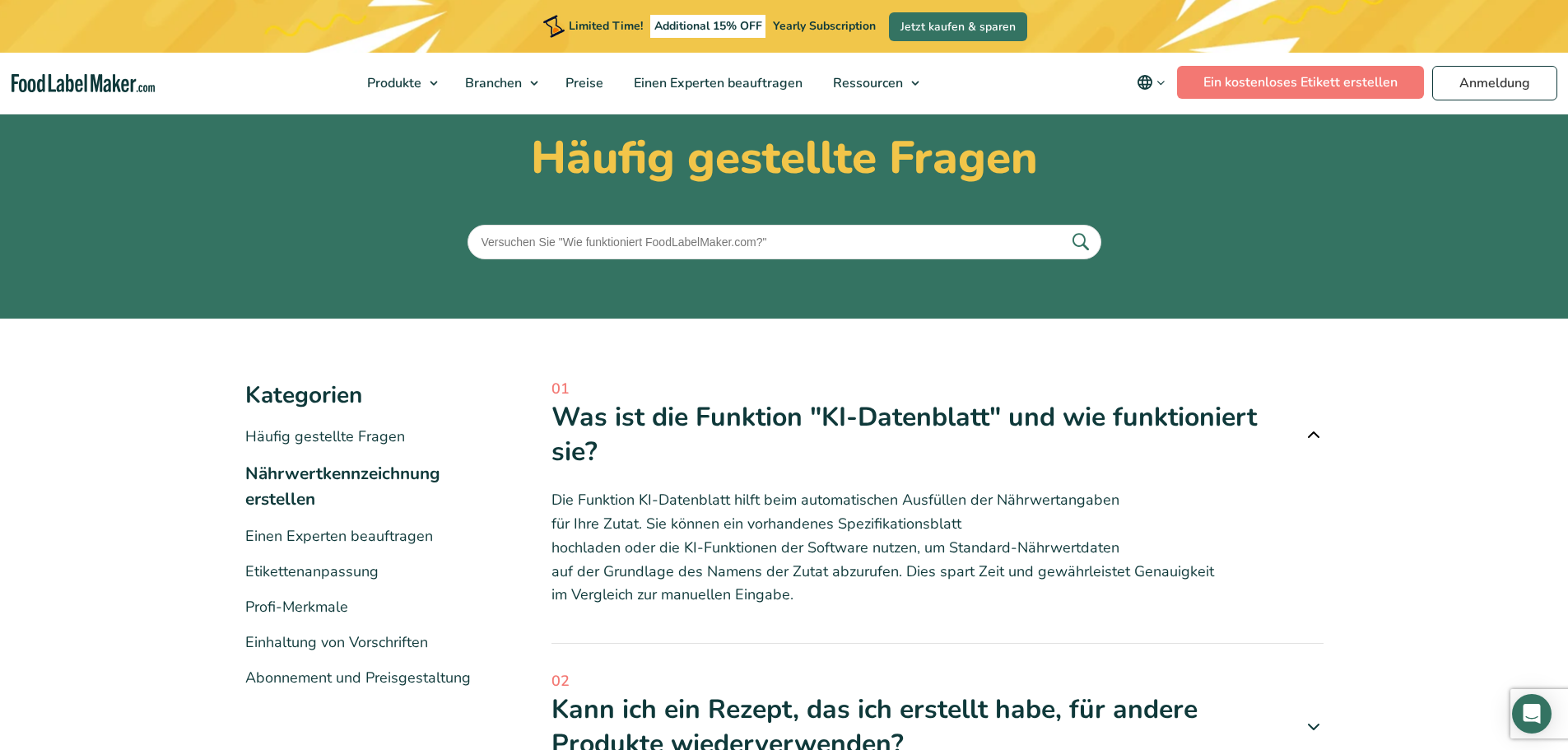
scroll to position [165, 0]
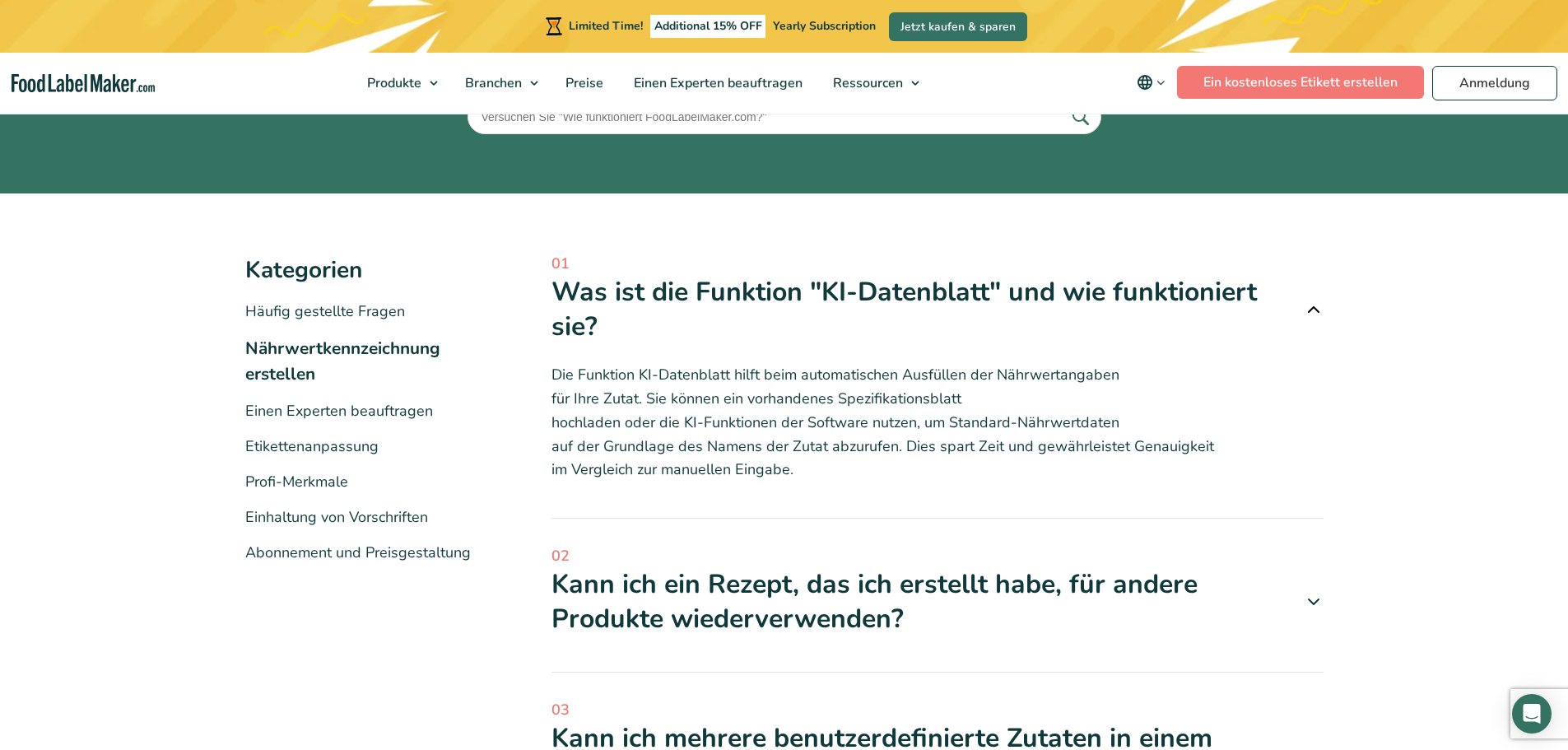
click at [947, 588] on div "Kann ich ein Rezept, das ich erstellt habe, für andere Produkte wiederverwenden?" at bounding box center [937, 601] width 772 height 68
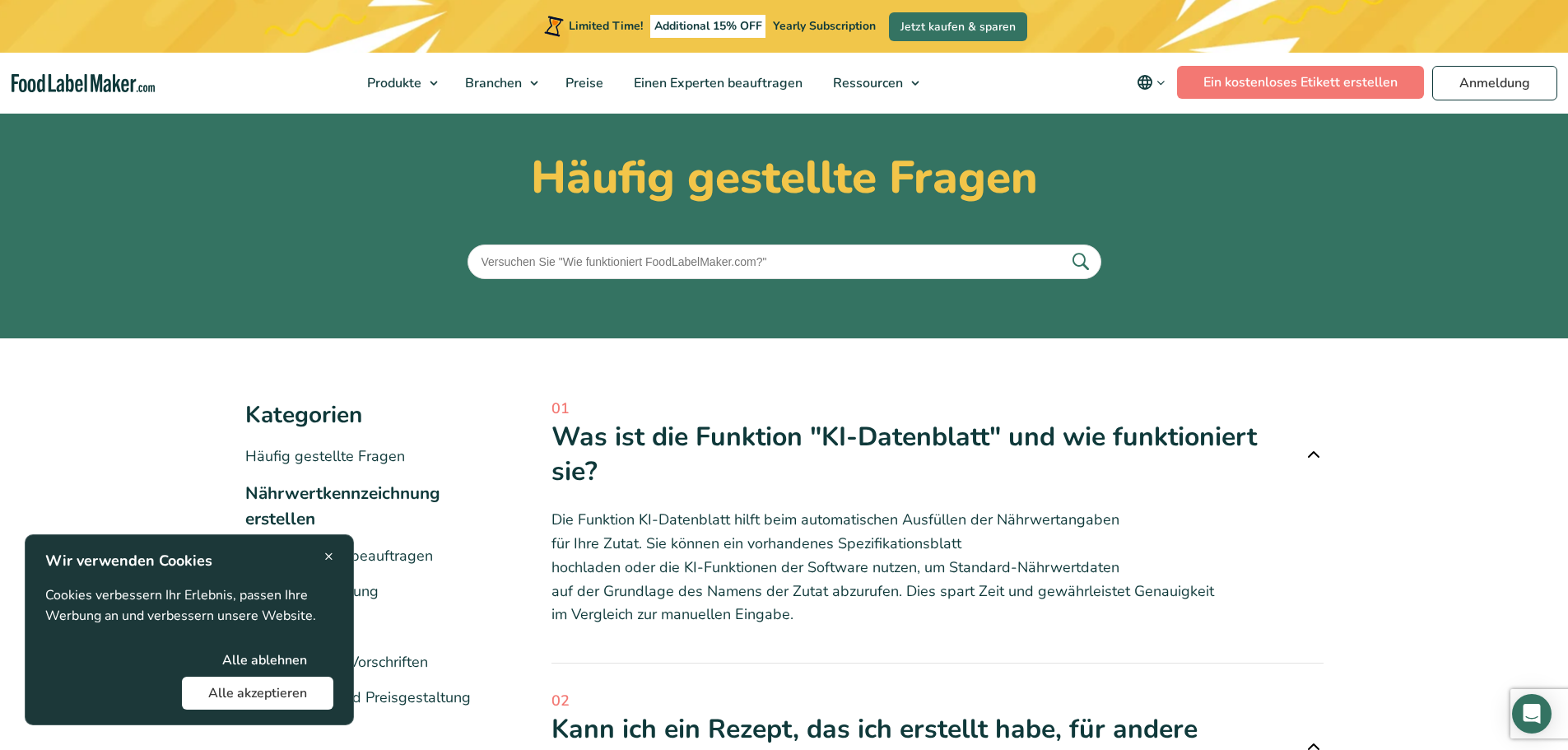
scroll to position [0, 0]
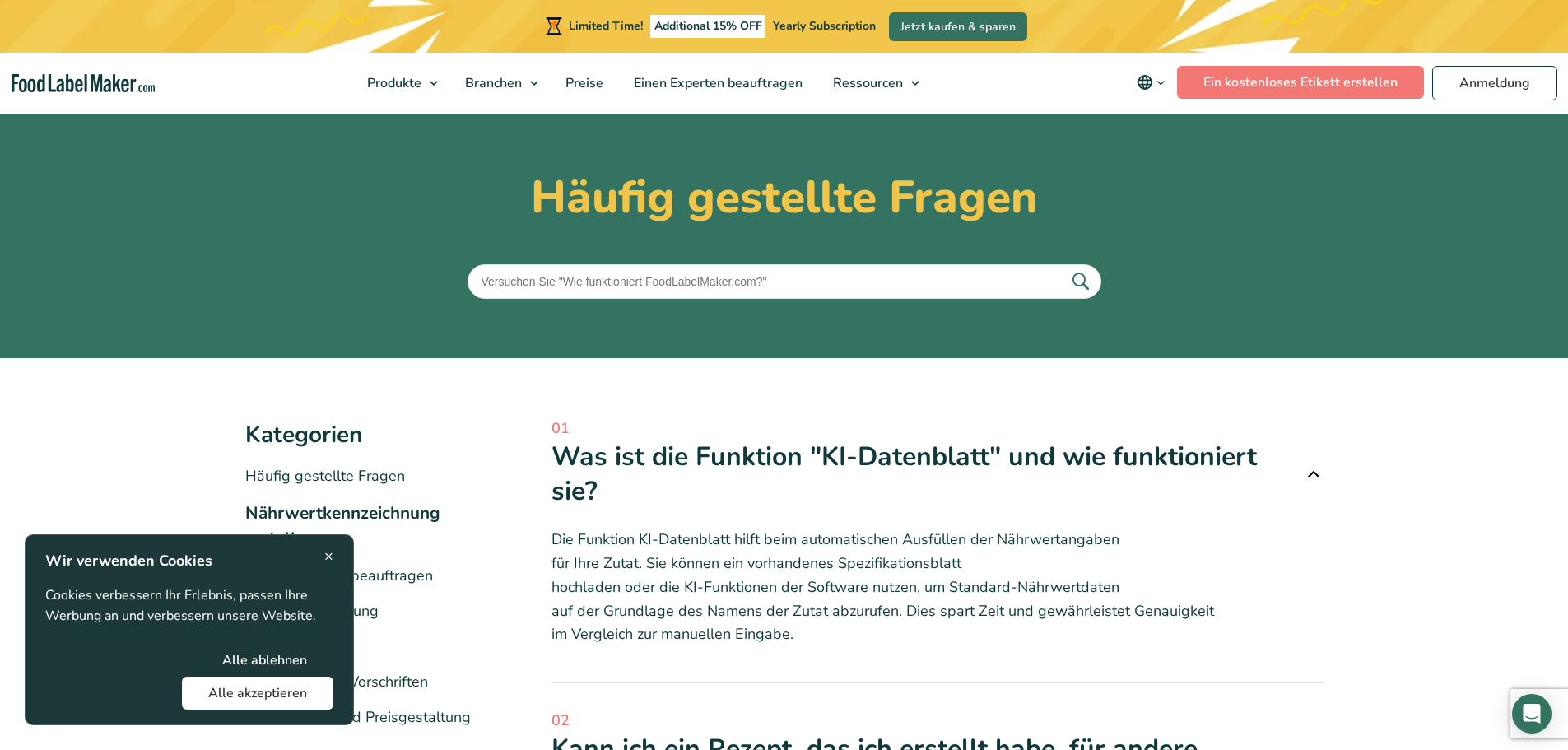
click at [284, 648] on button "Alle ablehnen" at bounding box center [265, 660] width 138 height 33
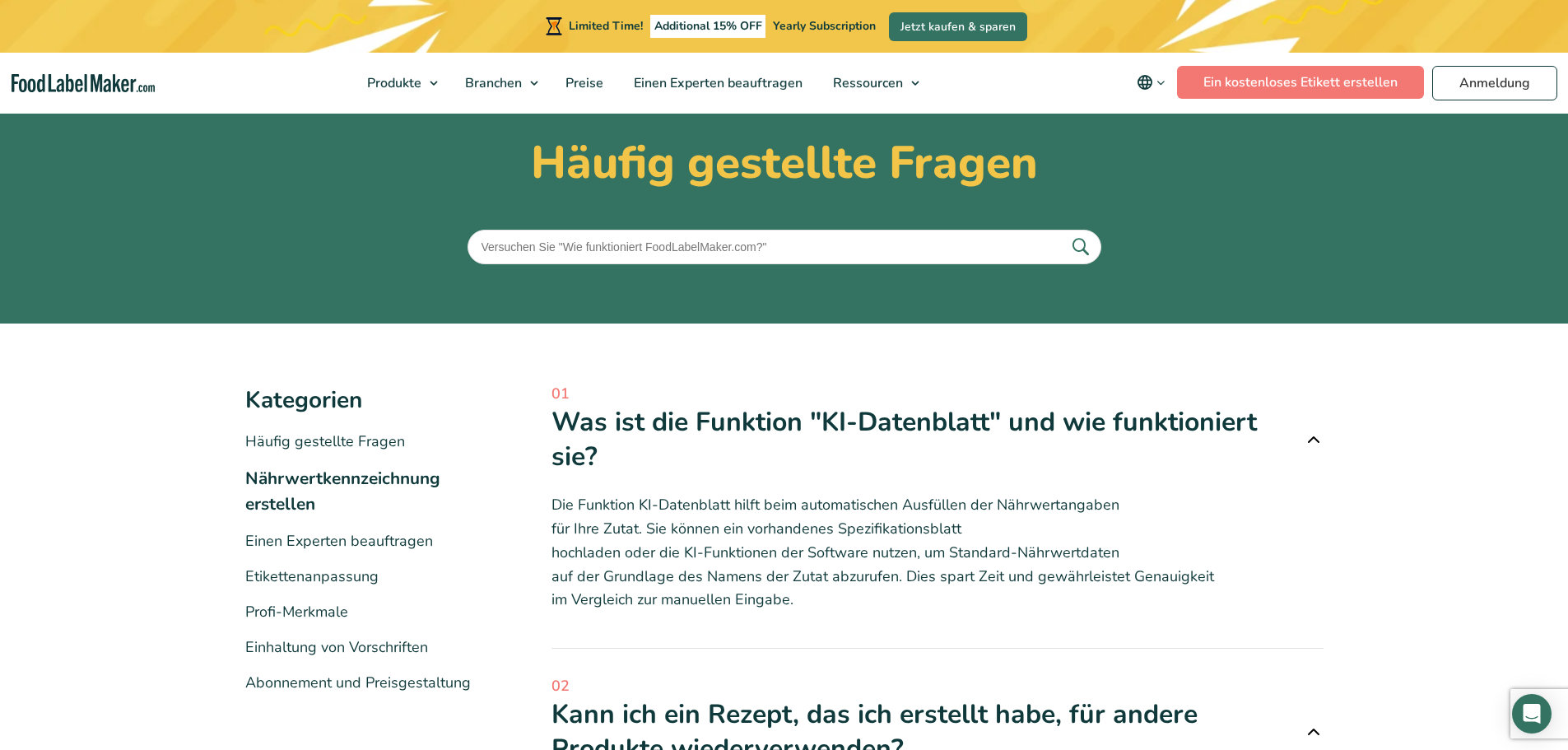
scroll to position [82, 0]
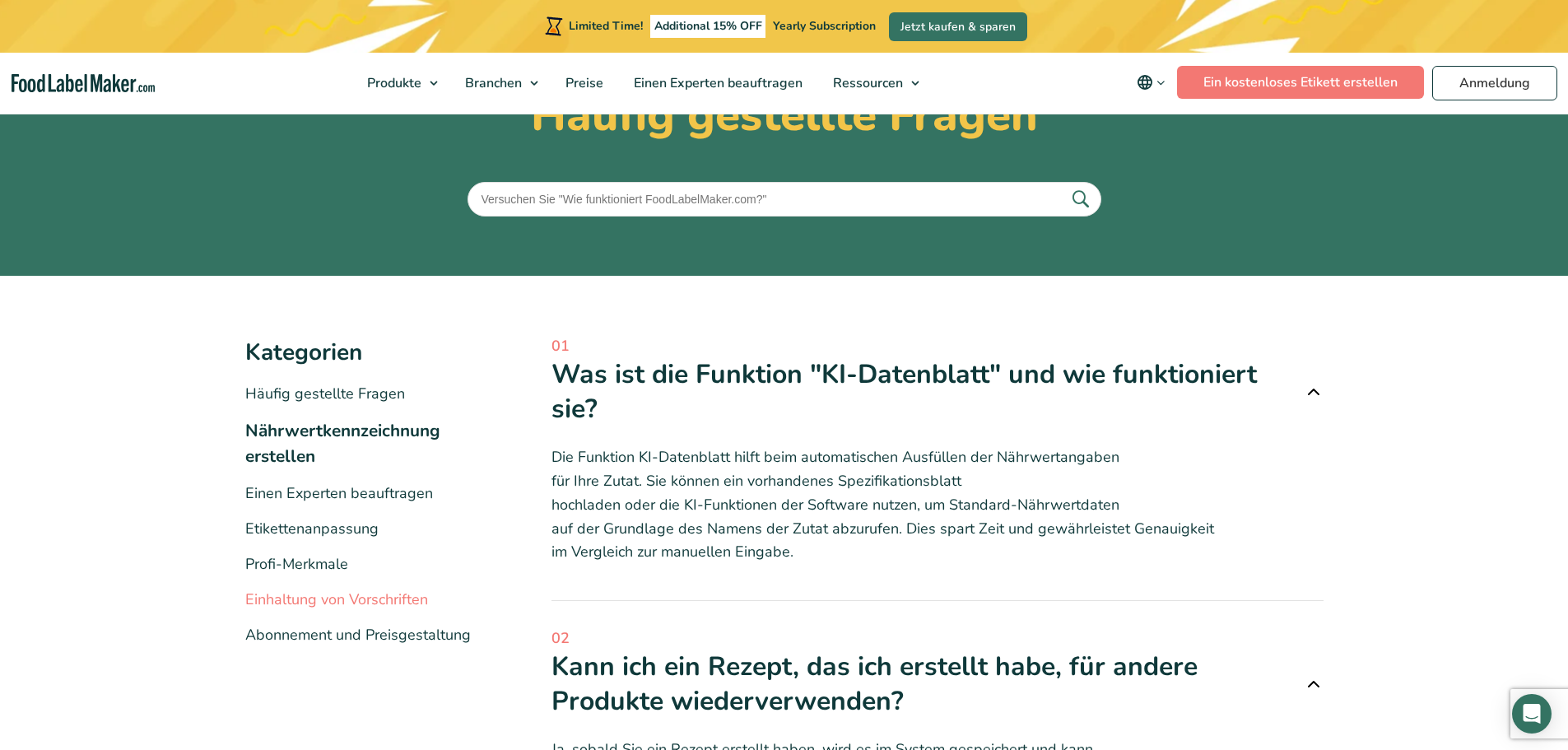
click at [322, 598] on link "Einhaltung von Vorschriften" at bounding box center [337, 599] width 183 height 20
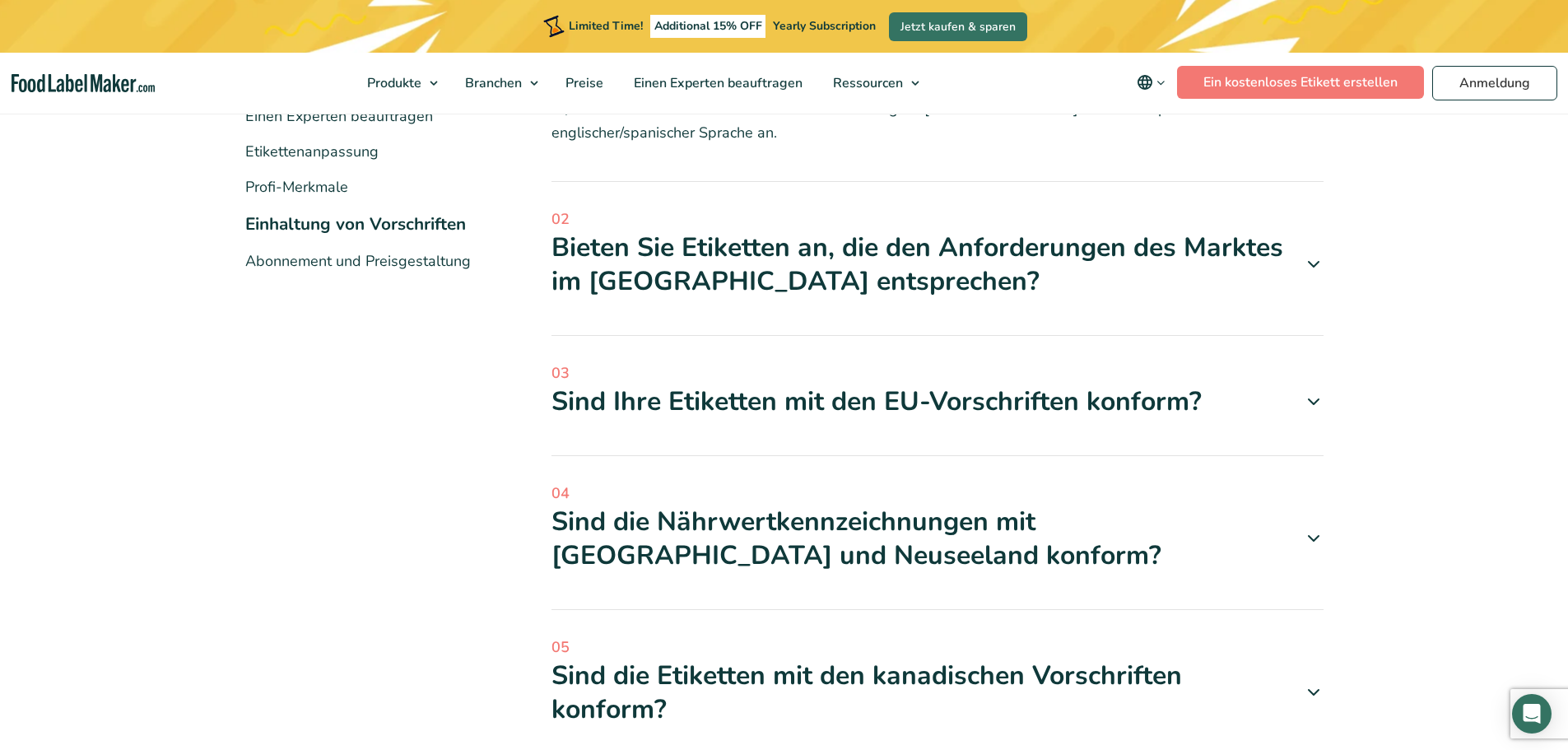
scroll to position [494, 0]
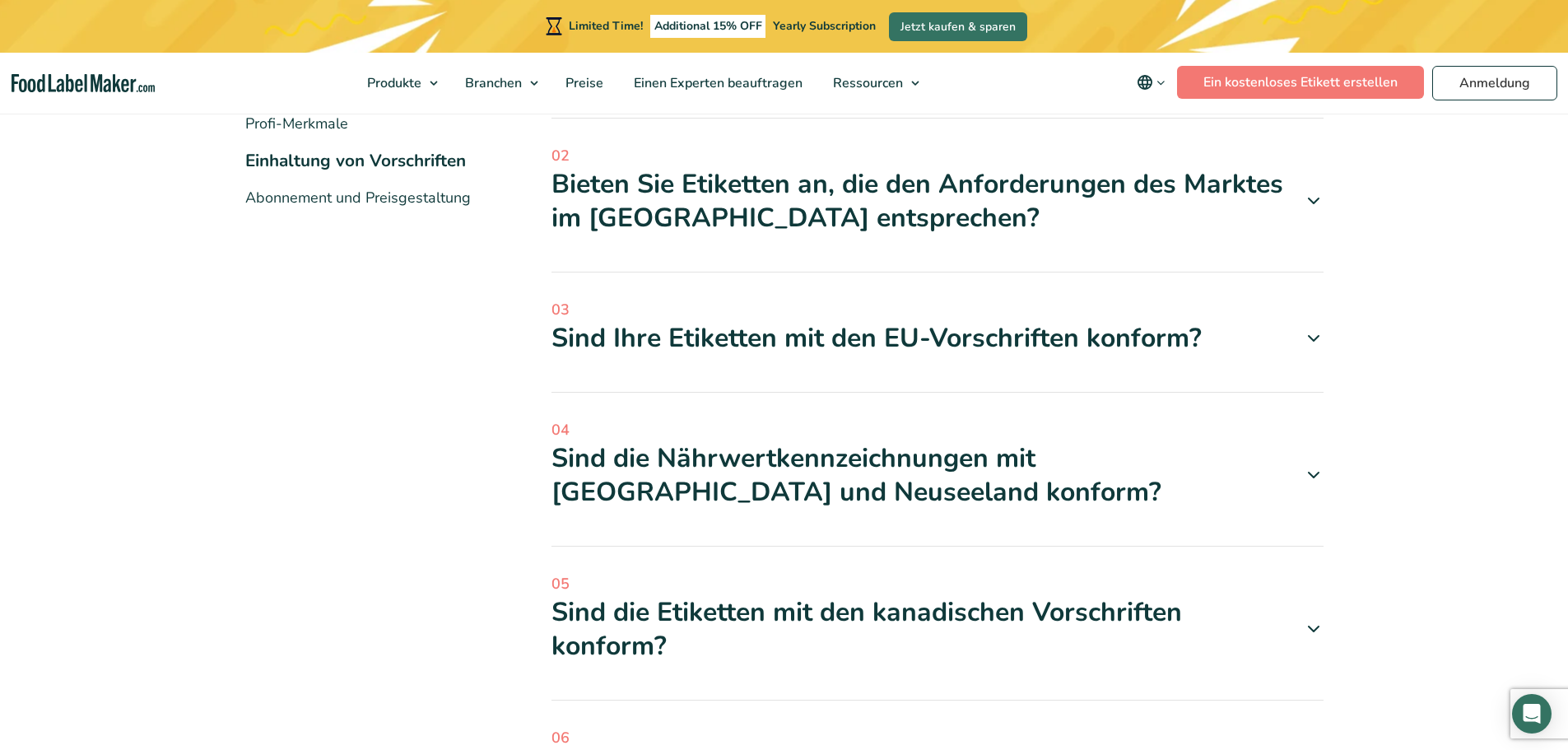
click at [795, 190] on div "Bieten Sie Etiketten an, die den Anforderungen des Marktes im Nahen Osten entsp…" at bounding box center [937, 201] width 772 height 68
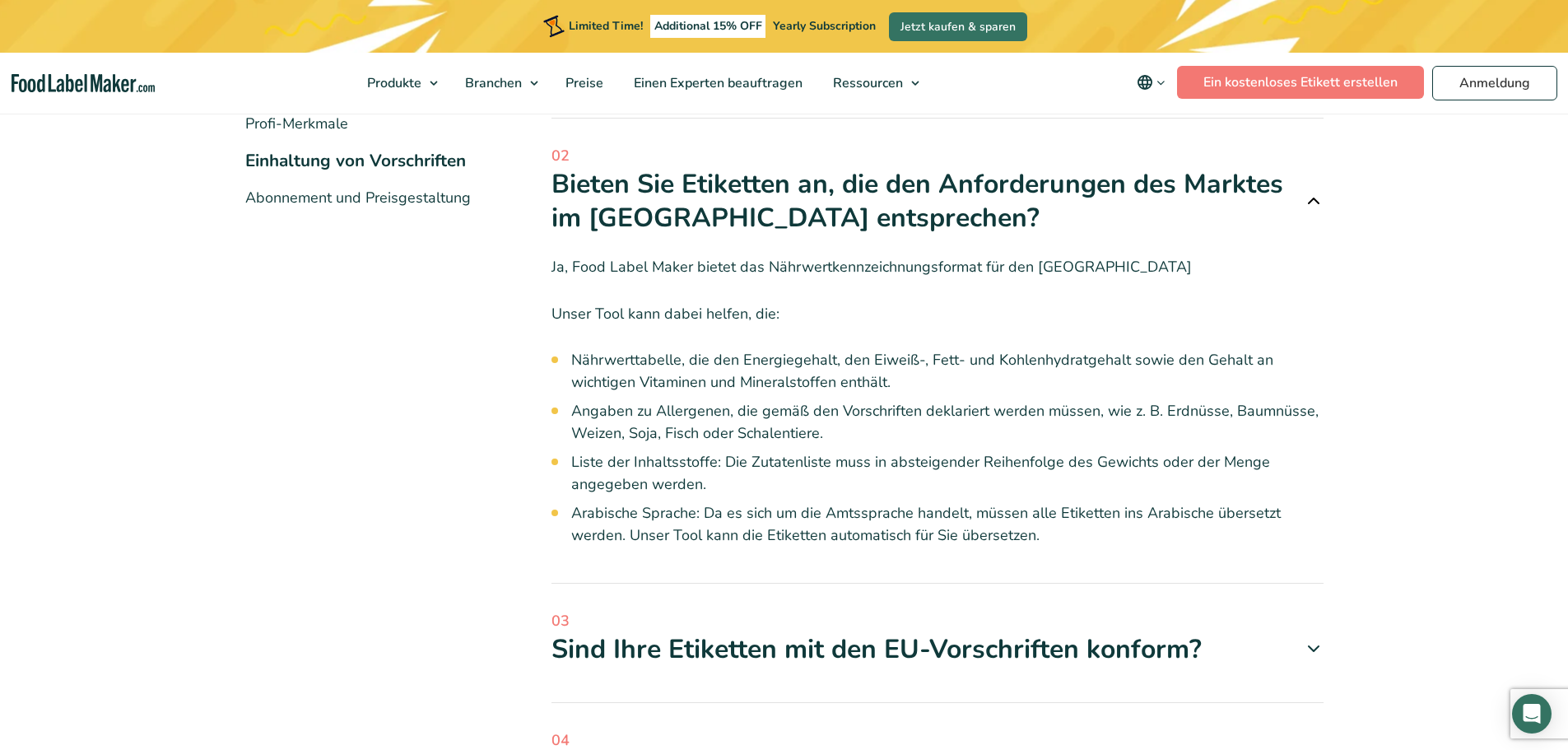
click at [795, 190] on div "Bieten Sie Etiketten an, die den Anforderungen des Marktes im Nahen Osten entsp…" at bounding box center [937, 201] width 772 height 68
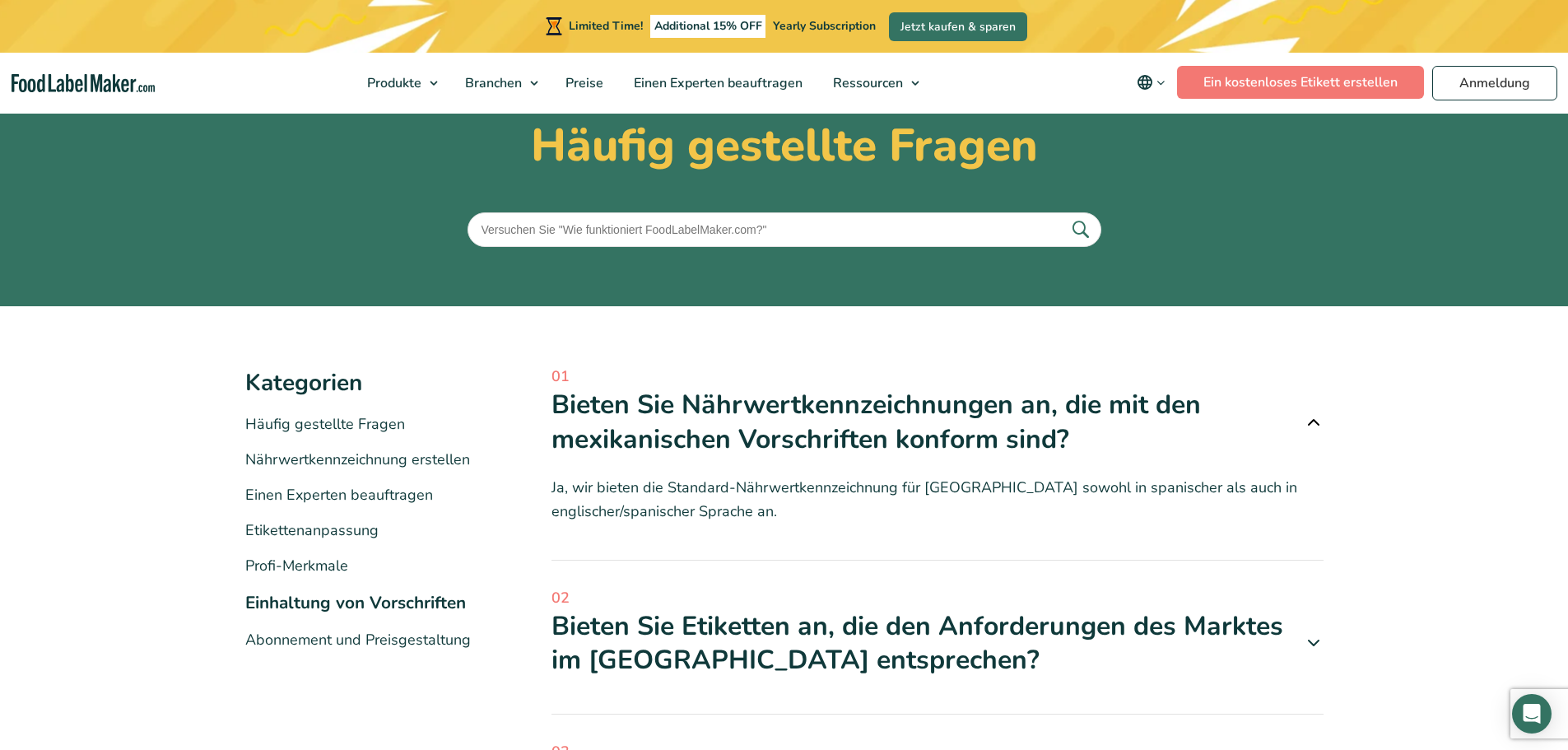
scroll to position [0, 0]
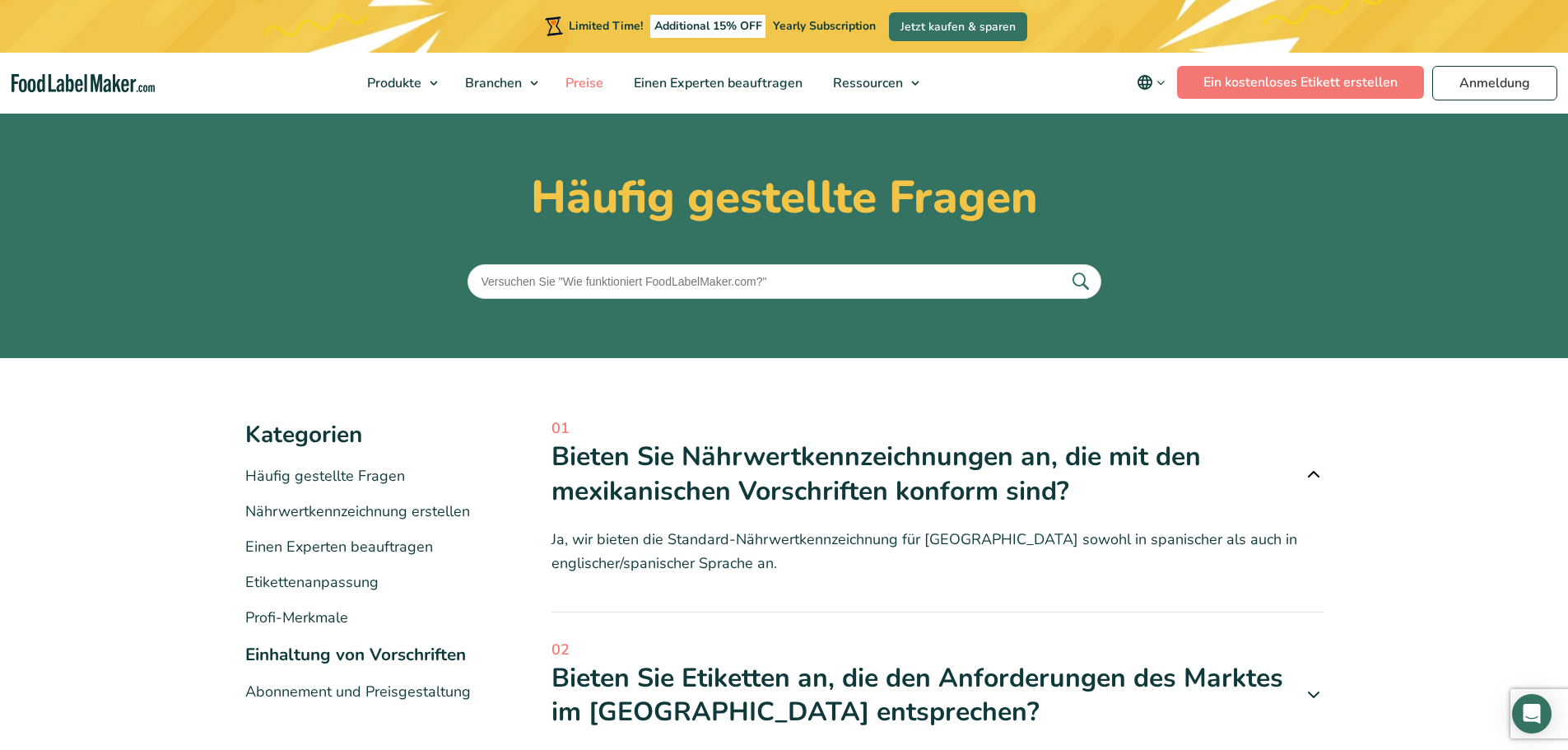
click at [577, 76] on span "Preise" at bounding box center [583, 83] width 45 height 18
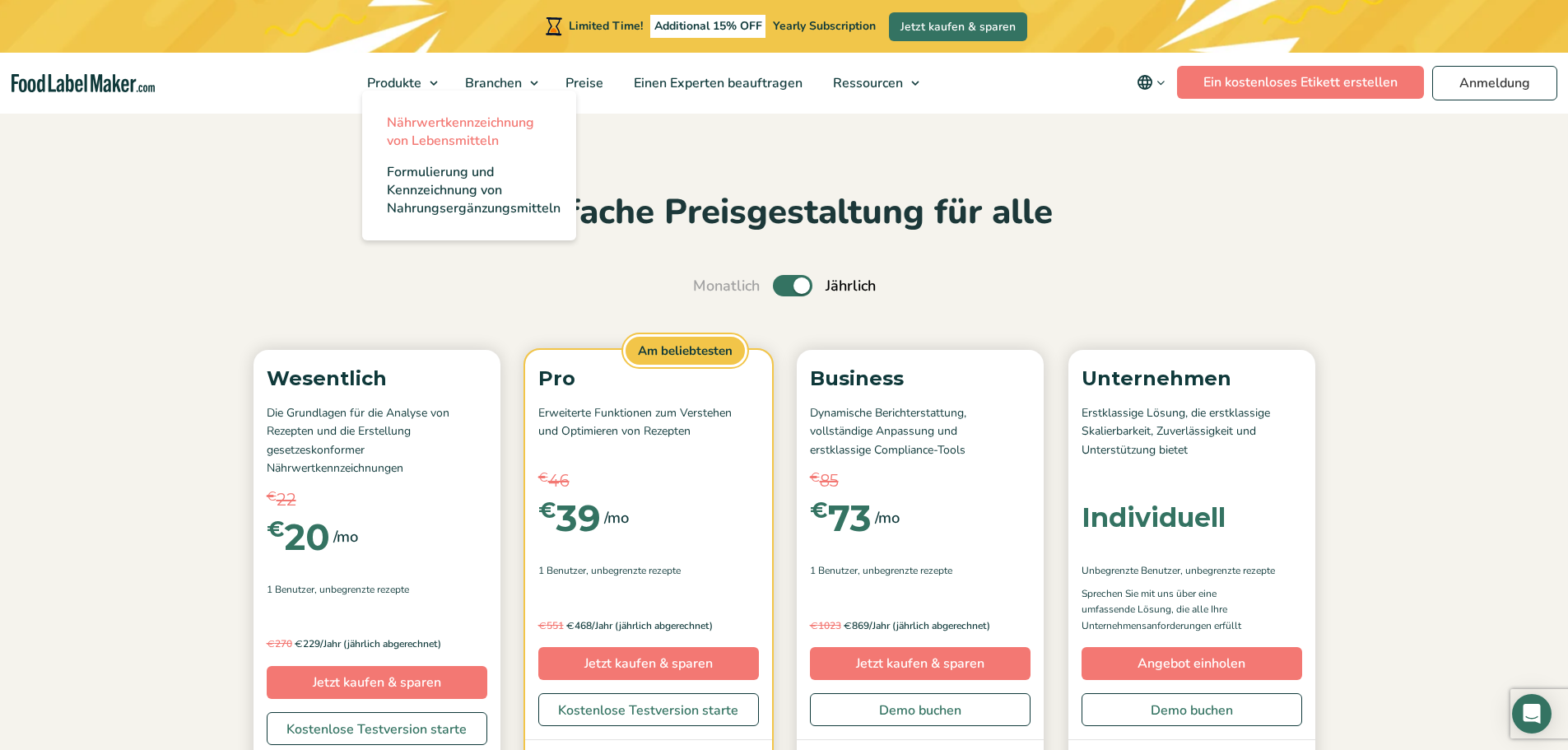
click at [456, 119] on span "Nährwertkennzeichnung von Lebensmitteln" at bounding box center [460, 132] width 148 height 36
